Goal: Transaction & Acquisition: Obtain resource

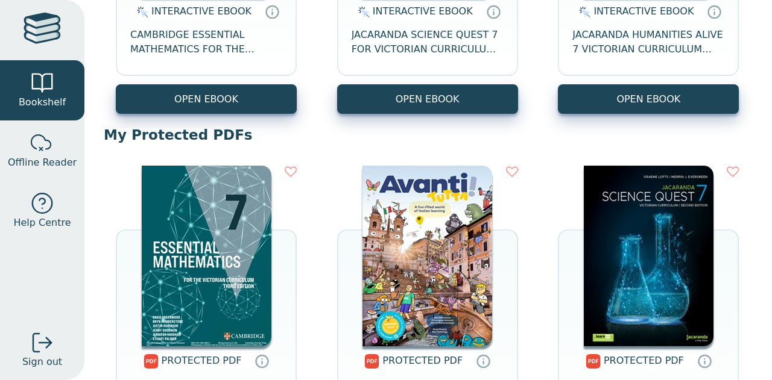
scroll to position [354, 0]
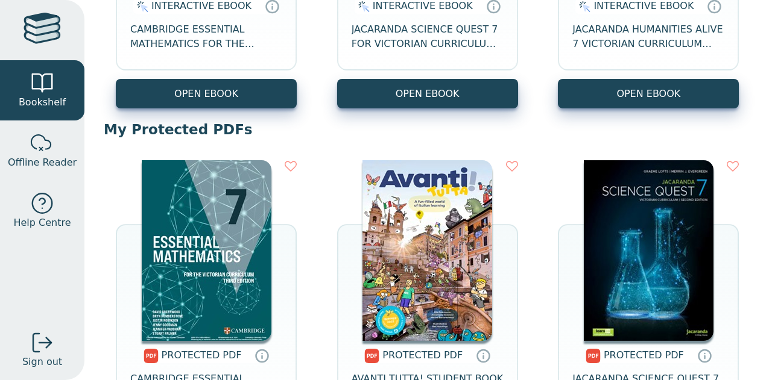
click at [206, 273] on img at bounding box center [207, 250] width 130 height 181
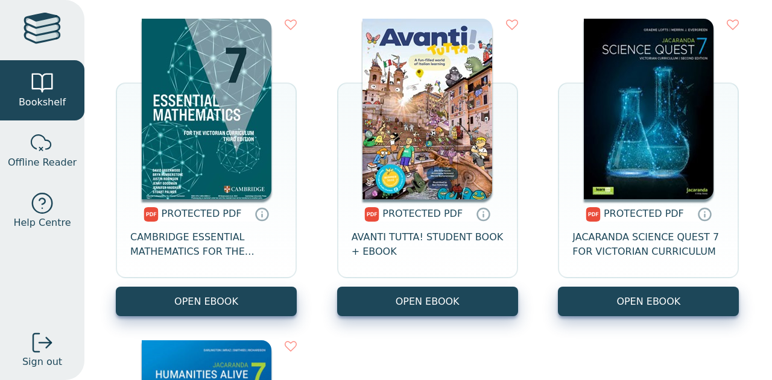
scroll to position [495, 0]
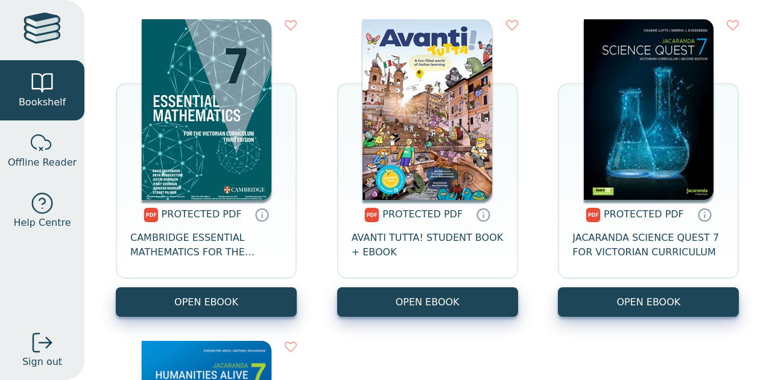
click at [198, 80] on img at bounding box center [207, 109] width 130 height 181
click at [215, 120] on img at bounding box center [207, 109] width 130 height 181
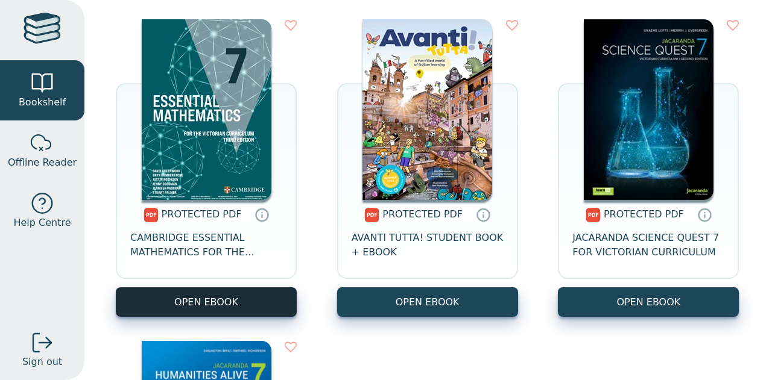
click at [182, 300] on link "OPEN EBOOK" at bounding box center [206, 303] width 181 height 30
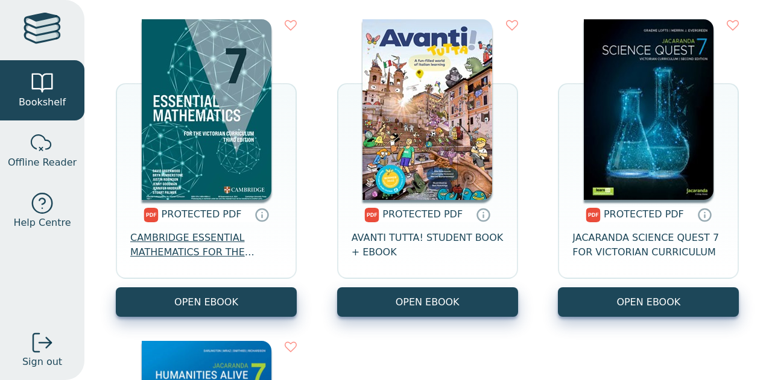
click at [186, 246] on span "CAMBRIDGE ESSENTIAL MATHEMATICS FOR THE VICTORIAN CURRICULUM YEAR 7 3E" at bounding box center [206, 245] width 152 height 29
click at [208, 245] on span "CAMBRIDGE ESSENTIAL MATHEMATICS FOR THE VICTORIAN CURRICULUM YEAR 7 3E" at bounding box center [206, 245] width 152 height 29
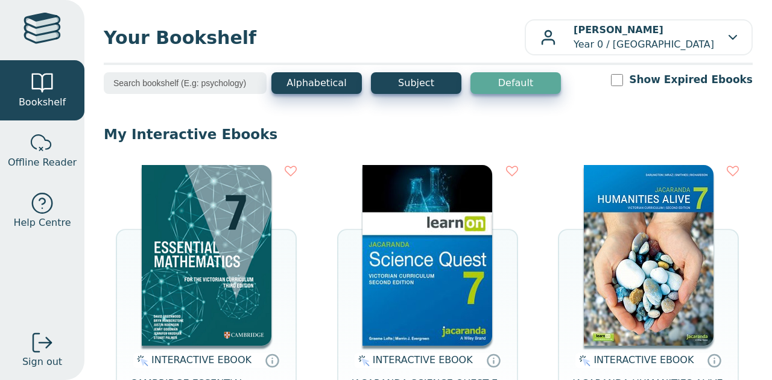
drag, startPoint x: 103, startPoint y: 206, endPoint x: 128, endPoint y: 238, distance: 41.2
click at [127, 236] on div "Your Bookshelf Elliott Jeffreson Year 0 / Rowville Secondary College My Support…" at bounding box center [427, 190] width 687 height 380
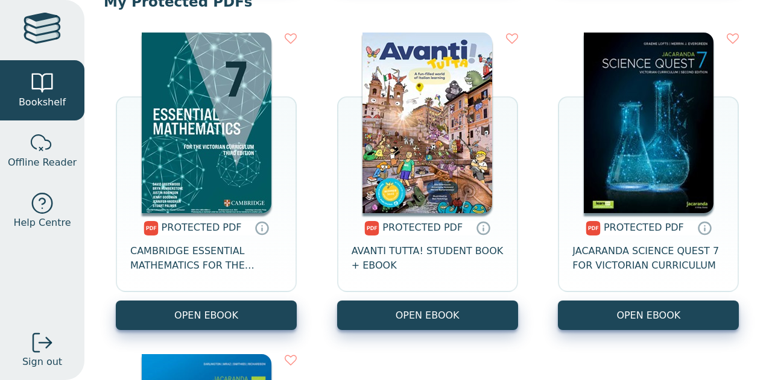
scroll to position [539, 0]
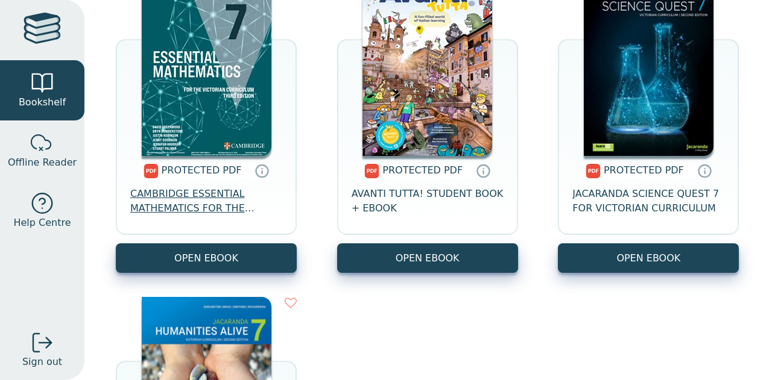
click at [222, 190] on span "CAMBRIDGE ESSENTIAL MATHEMATICS FOR THE VICTORIAN CURRICULUM YEAR 7 3E" at bounding box center [206, 201] width 152 height 29
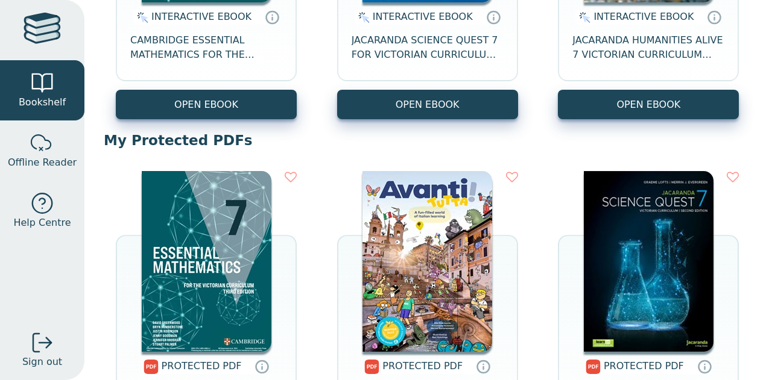
scroll to position [361, 0]
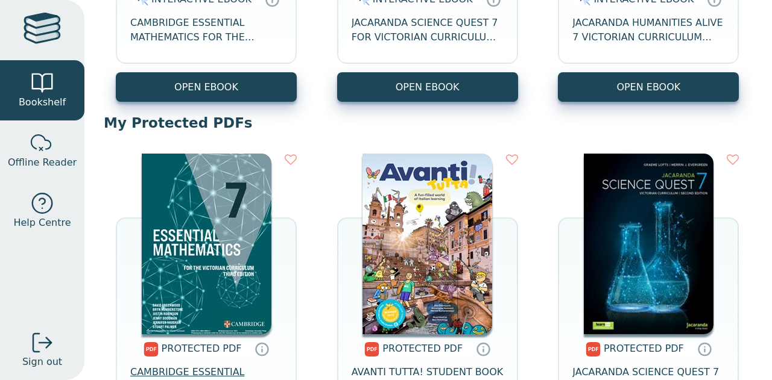
click at [224, 371] on span "CAMBRIDGE ESSENTIAL MATHEMATICS FOR THE VICTORIAN CURRICULUM YEAR 7 3E" at bounding box center [206, 379] width 152 height 29
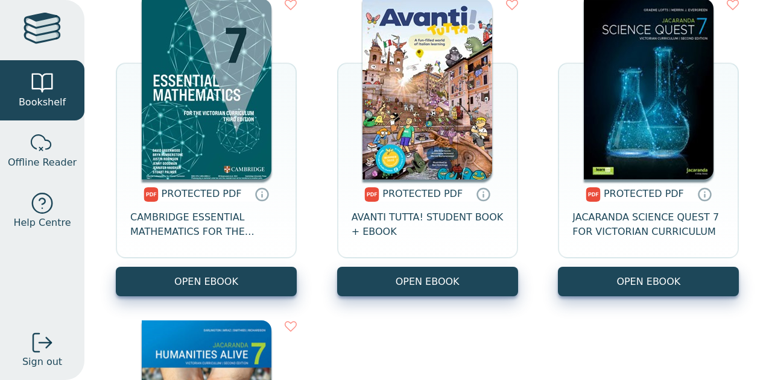
scroll to position [530, 0]
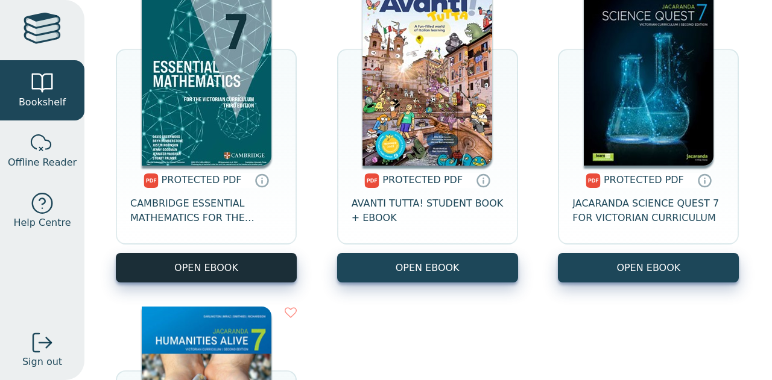
click at [250, 265] on link "OPEN EBOOK" at bounding box center [206, 268] width 181 height 30
